Goal: Obtain resource: Obtain resource

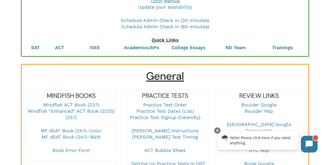
scroll to position [80, 0]
click at [217, 131] on div at bounding box center [217, 130] width 6 height 6
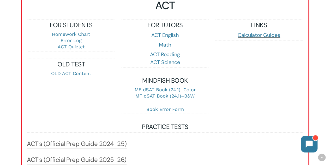
scroll to position [536, 0]
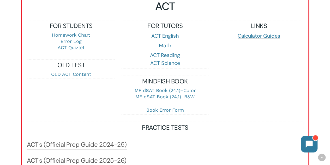
click at [213, 77] on div "LINKS Calculator Guides" at bounding box center [259, 67] width 94 height 95
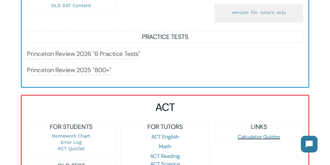
scroll to position [428, 0]
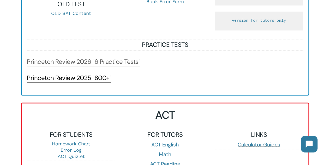
click at [102, 80] on link "Princeton Review 2025 "800+"" at bounding box center [69, 77] width 84 height 8
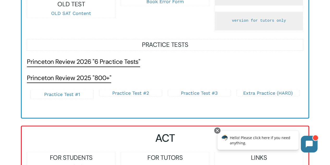
click at [81, 62] on link "Princeton Review 2026 "6 Practice Tests"" at bounding box center [83, 61] width 113 height 8
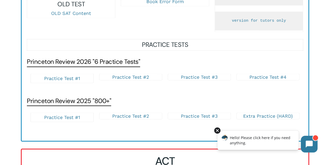
click at [218, 132] on div at bounding box center [217, 130] width 6 height 6
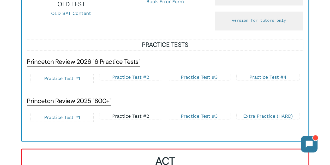
click at [141, 118] on link "Practice Test #2" at bounding box center [130, 115] width 37 height 5
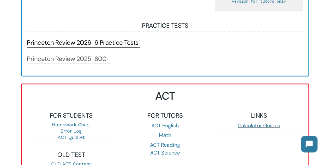
click at [109, 44] on link "Princeton Review 2026 "6 Practice Tests"" at bounding box center [83, 42] width 113 height 8
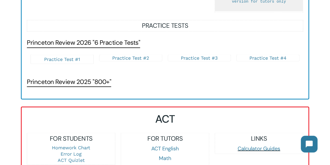
click at [99, 85] on link "Princeton Review 2025 "800+"" at bounding box center [69, 81] width 84 height 8
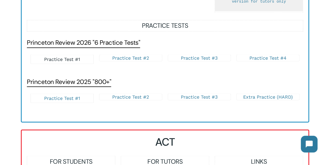
click at [72, 62] on link "Practice Test #1" at bounding box center [62, 58] width 36 height 5
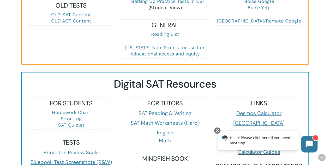
scroll to position [241, 0]
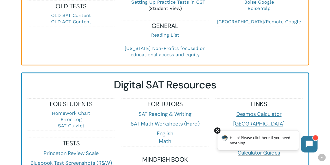
click at [218, 129] on div at bounding box center [217, 130] width 6 height 6
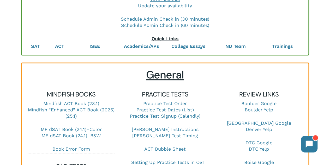
scroll to position [81, 0]
click at [32, 45] on link "SAT" at bounding box center [35, 46] width 9 height 5
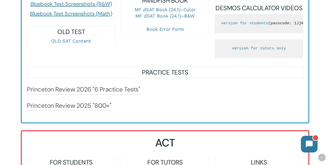
scroll to position [401, 0]
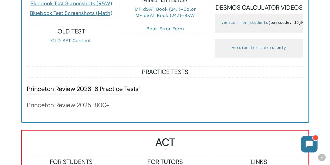
click at [97, 93] on link "Princeton Review 2026 "6 Practice Tests"" at bounding box center [83, 89] width 113 height 8
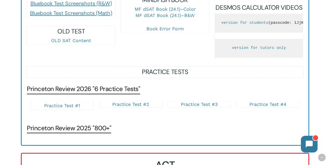
click at [72, 132] on link "Princeton Review 2025 "800+"" at bounding box center [69, 128] width 84 height 8
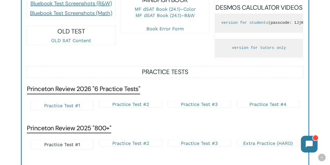
click at [62, 147] on link "Practice Test #1" at bounding box center [62, 143] width 36 height 5
